Goal: Transaction & Acquisition: Purchase product/service

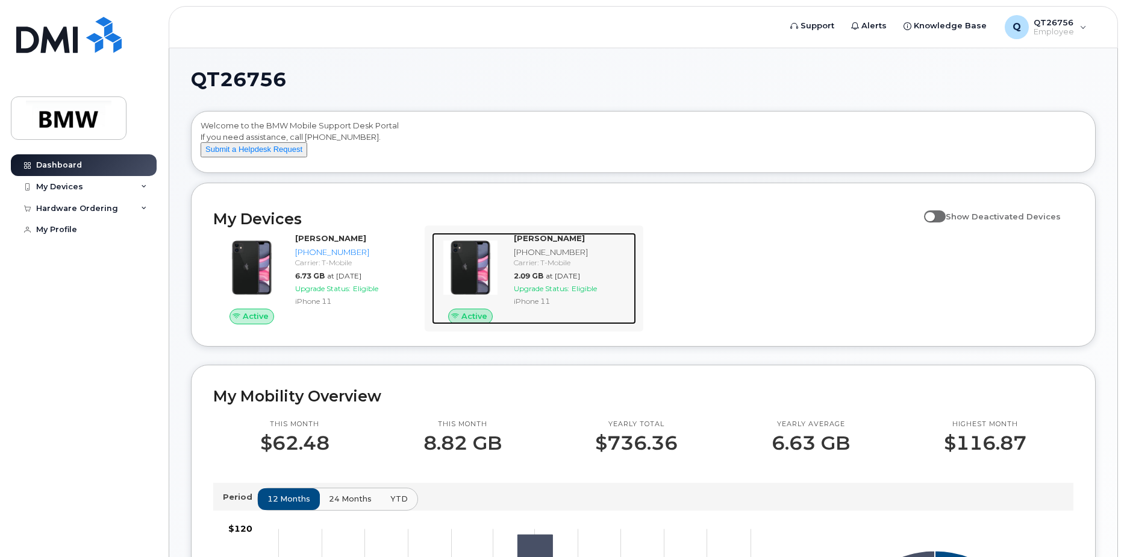
click at [529, 258] on div "[PHONE_NUMBER]" at bounding box center [572, 251] width 117 height 11
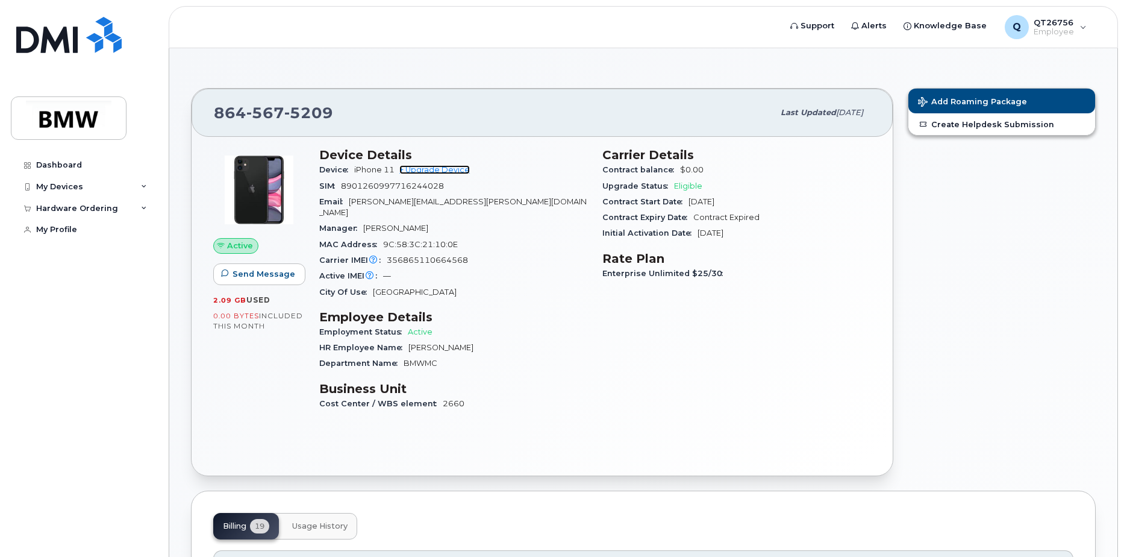
click at [435, 170] on link "+ Upgrade Device" at bounding box center [434, 169] width 70 height 9
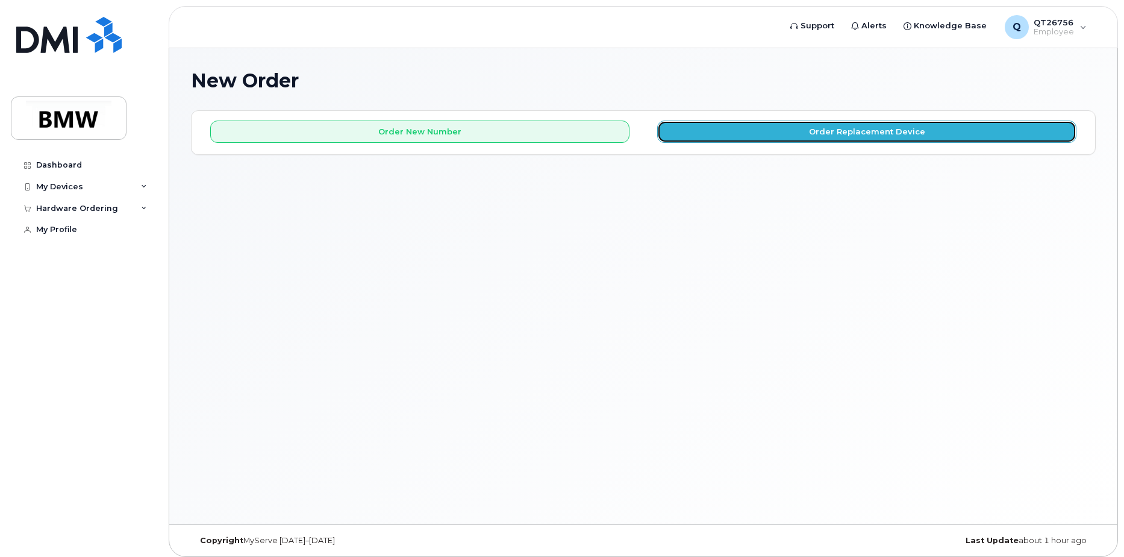
click at [859, 131] on button "Order Replacement Device" at bounding box center [866, 132] width 419 height 22
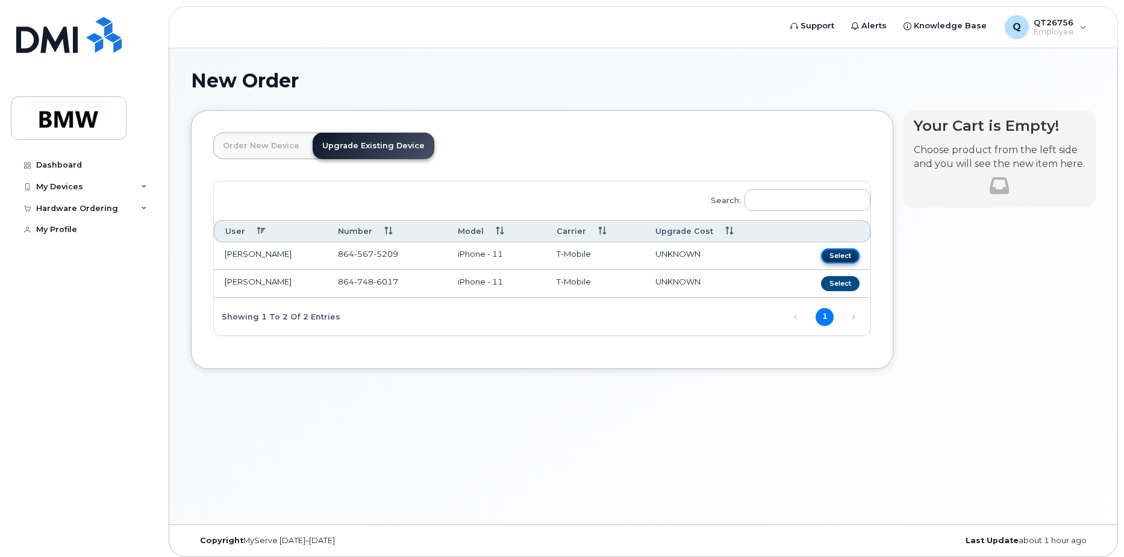
click at [840, 251] on button "Select" at bounding box center [840, 255] width 39 height 15
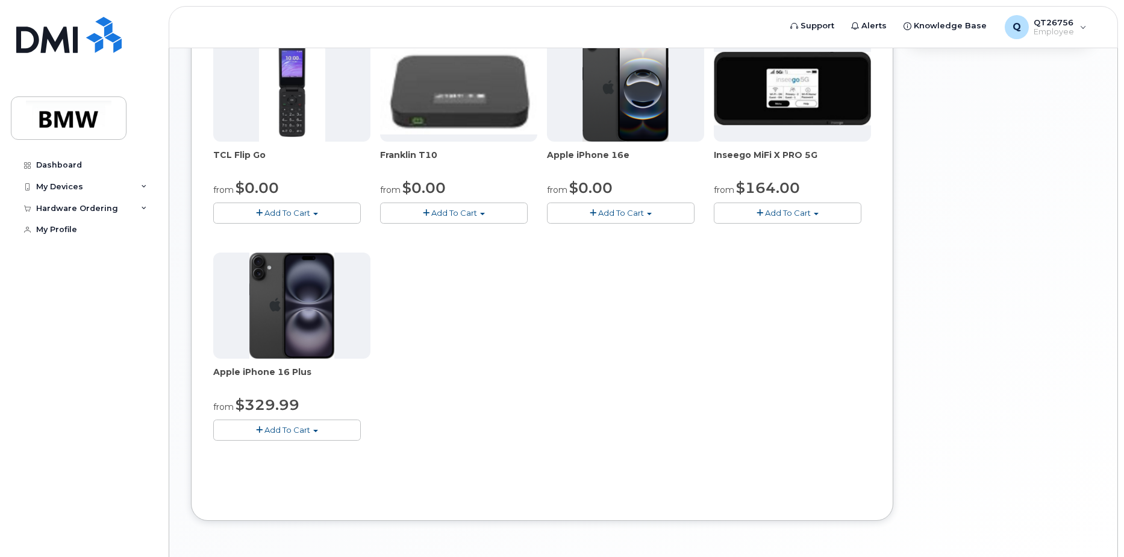
scroll to position [333, 0]
